Goal: Use online tool/utility

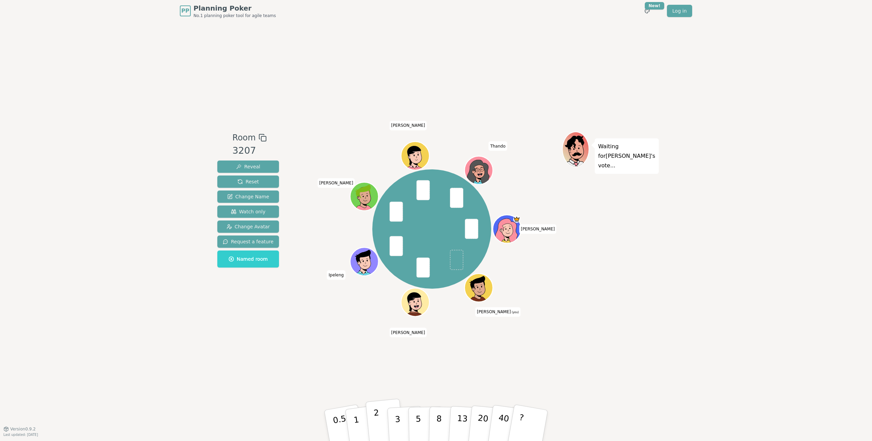
click at [379, 301] on button "2" at bounding box center [384, 426] width 39 height 54
click at [376, 301] on p "2" at bounding box center [377, 426] width 9 height 37
click at [397, 301] on p "3" at bounding box center [397, 425] width 7 height 37
click at [379, 301] on button "2" at bounding box center [384, 426] width 39 height 54
click at [378, 301] on p "2" at bounding box center [377, 426] width 9 height 37
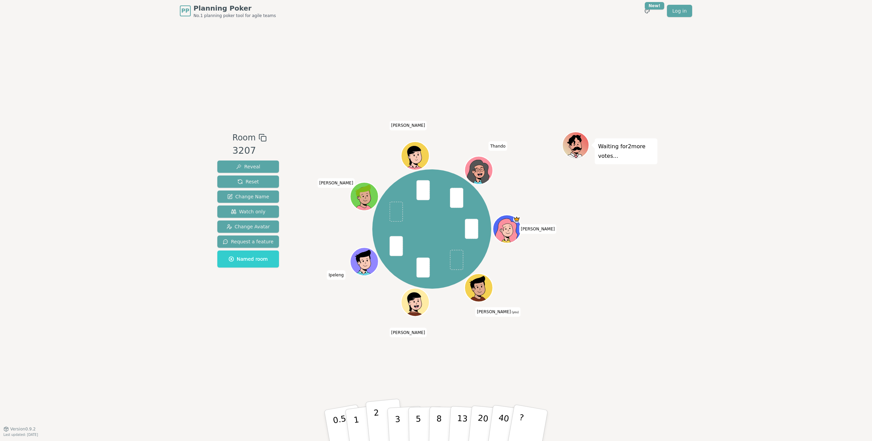
click at [379, 301] on p "2" at bounding box center [377, 426] width 9 height 37
click at [383, 301] on button "2" at bounding box center [384, 426] width 39 height 54
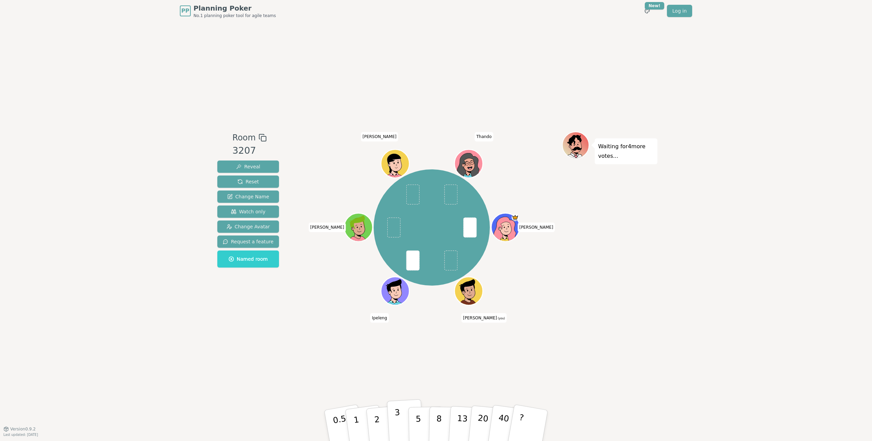
click at [399, 301] on p "3" at bounding box center [397, 425] width 7 height 37
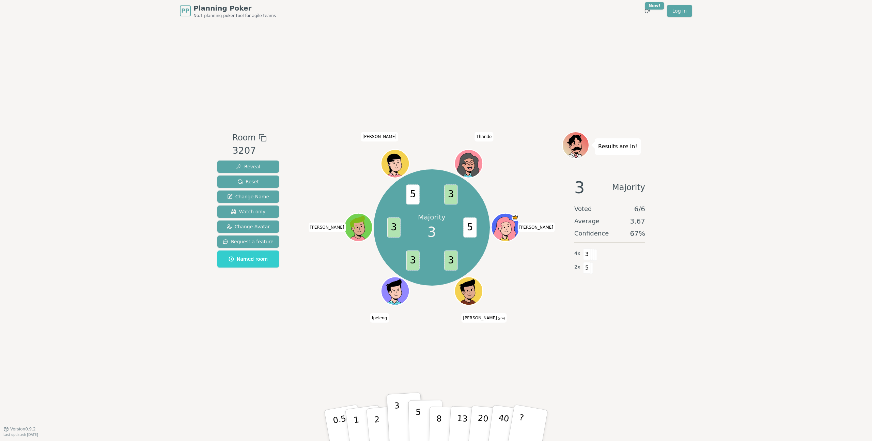
click at [418, 301] on p "5" at bounding box center [419, 425] width 6 height 37
